Goal: Information Seeking & Learning: Learn about a topic

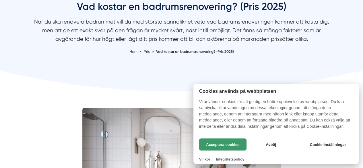
click at [223, 143] on button "Acceptera cookies" at bounding box center [222, 144] width 47 height 12
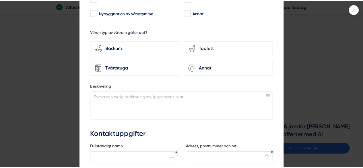
scroll to position [70, 0]
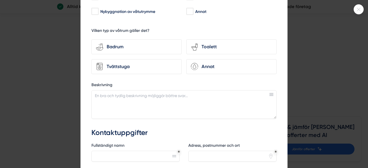
click at [355, 9] on icon at bounding box center [358, 9] width 9 height 3
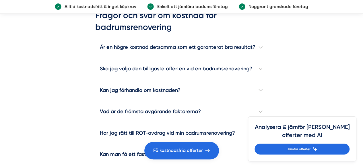
scroll to position [1593, 0]
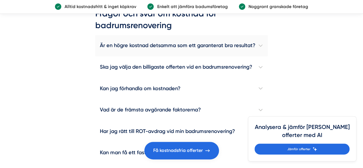
click at [236, 54] on h4 "Är en högre kostnad detsamma som ett garanterat bra resultat?" at bounding box center [181, 46] width 172 height 22
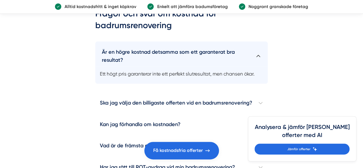
click at [249, 64] on h4 "Är en högre kostnad detsamma som ett garanterat bra resultat?" at bounding box center [181, 53] width 172 height 25
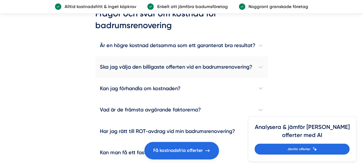
click at [238, 76] on h4 "Ska jag välja den billigaste offerten vid en badrumsrenovering?" at bounding box center [181, 67] width 172 height 22
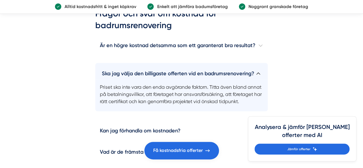
scroll to position [1638, 0]
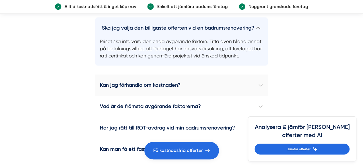
click at [236, 87] on h4 "Kan jag förhandla om kostnaden?" at bounding box center [181, 86] width 172 height 22
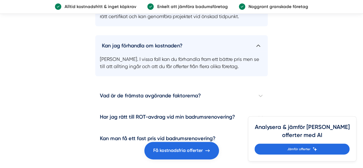
scroll to position [1678, 0]
click at [237, 103] on h4 "Vad är de främsta avgörande faktorerna?" at bounding box center [181, 96] width 172 height 22
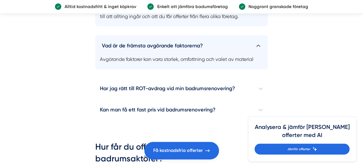
scroll to position [1728, 0]
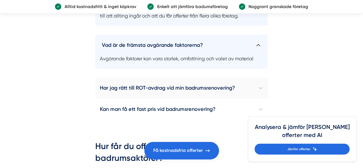
click at [251, 97] on h4 "Har jag rätt till ROT-avdrag vid min badrumsrenovering?" at bounding box center [181, 89] width 172 height 22
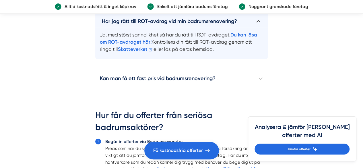
scroll to position [1796, 0]
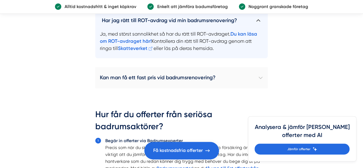
click at [237, 81] on h4 "Kan man få ett fast pris vid badrumsrenovering?" at bounding box center [181, 78] width 172 height 22
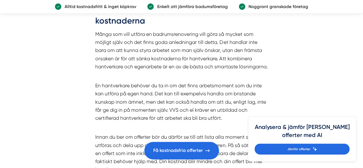
scroll to position [2247, 0]
